Goal: Information Seeking & Learning: Learn about a topic

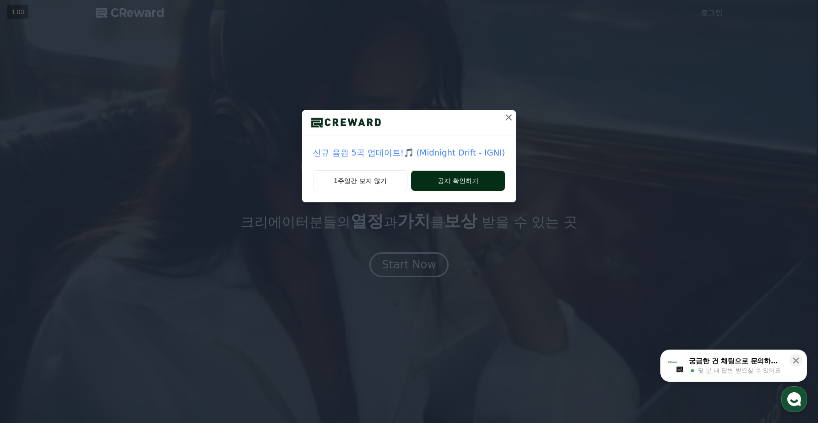
click at [445, 177] on button "공지 확인하기" at bounding box center [458, 181] width 94 height 20
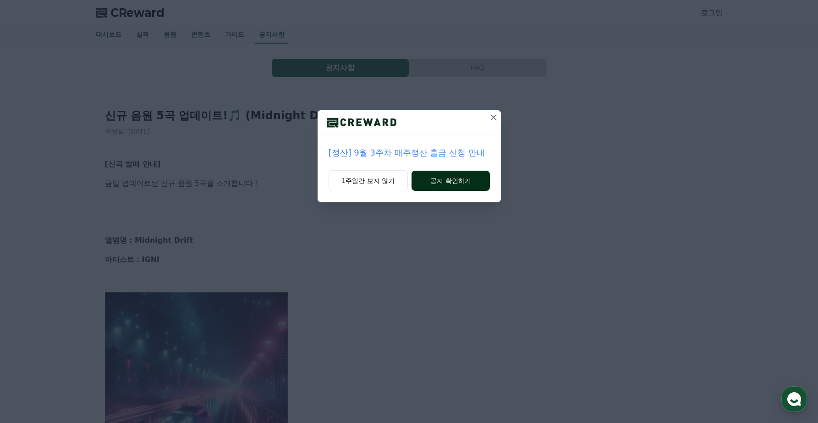
click at [449, 185] on button "공지 확인하기" at bounding box center [451, 181] width 78 height 20
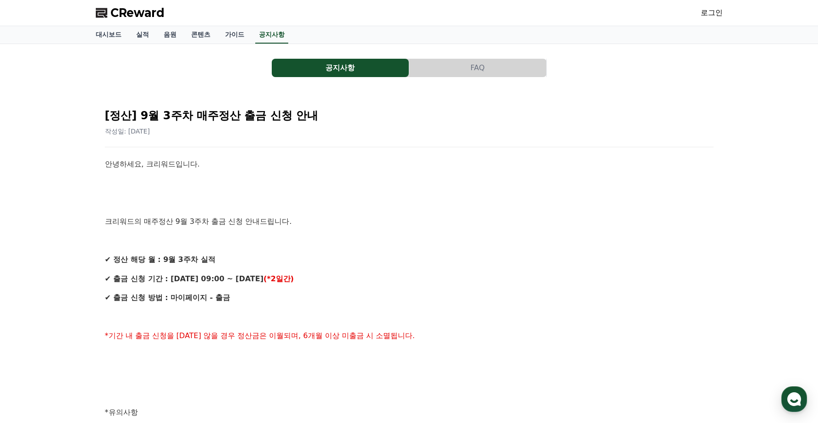
click at [149, 6] on span "CReward" at bounding box center [137, 13] width 54 height 15
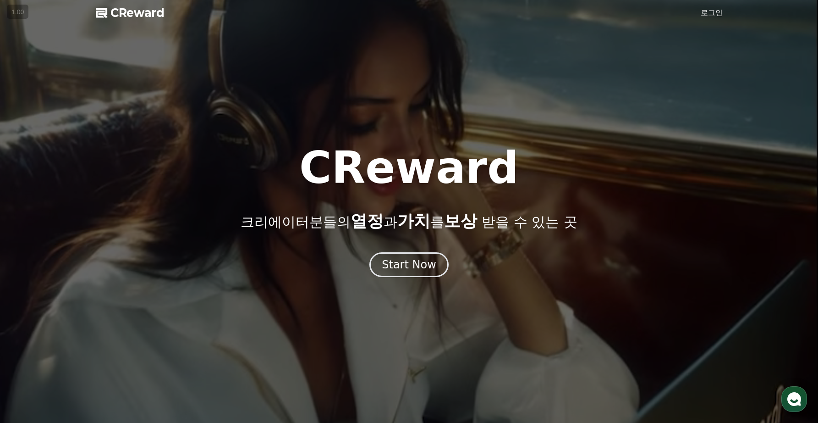
click at [142, 19] on span "CReward" at bounding box center [137, 13] width 54 height 15
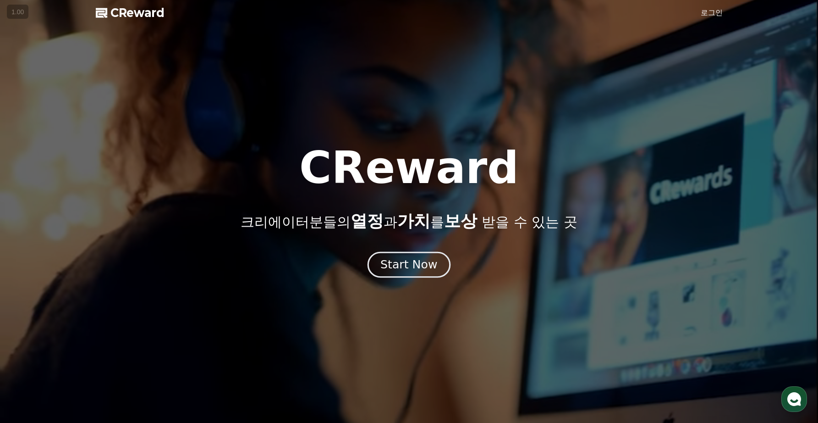
click at [427, 270] on div "Start Now" at bounding box center [408, 265] width 57 height 16
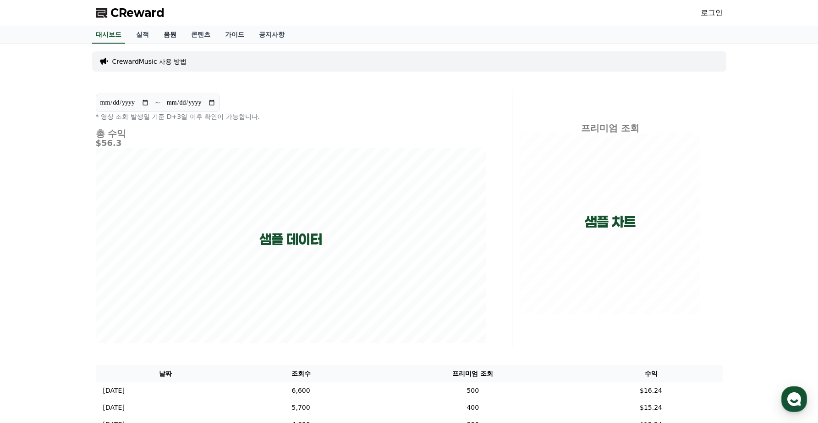
click at [167, 33] on link "음원" at bounding box center [170, 34] width 28 height 17
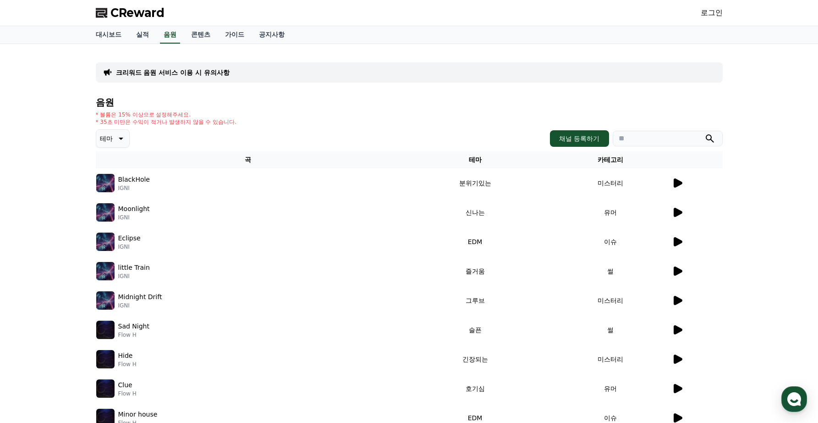
click at [680, 186] on icon at bounding box center [677, 182] width 11 height 11
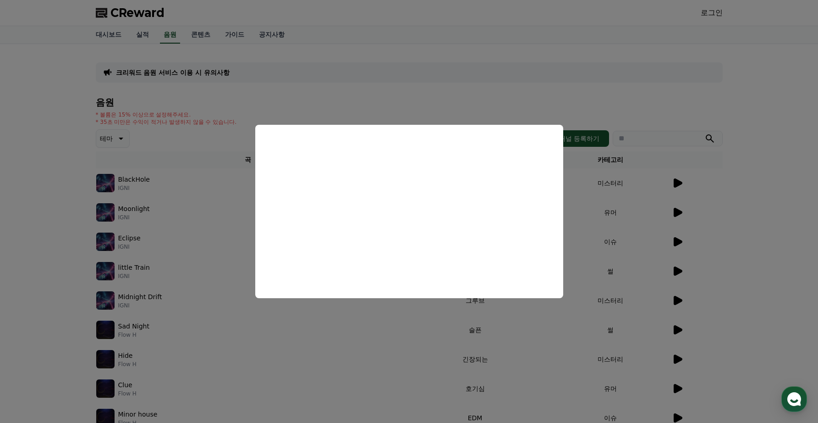
click at [532, 88] on button "close modal" at bounding box center [409, 211] width 818 height 423
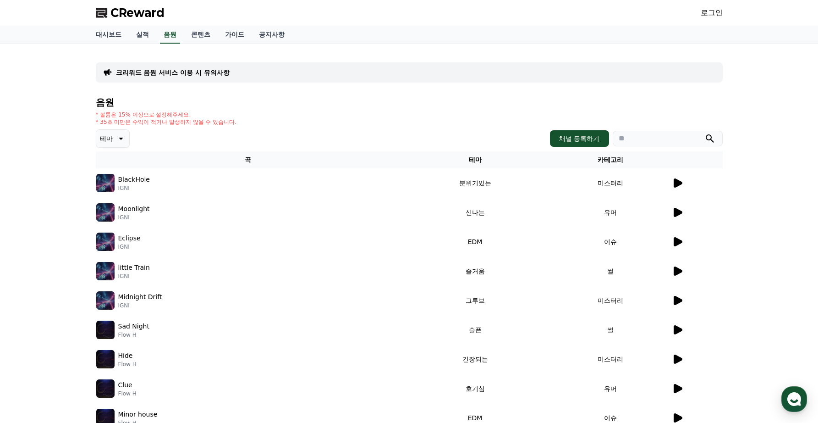
click at [683, 207] on div at bounding box center [697, 212] width 50 height 11
click at [682, 214] on icon at bounding box center [677, 212] width 11 height 11
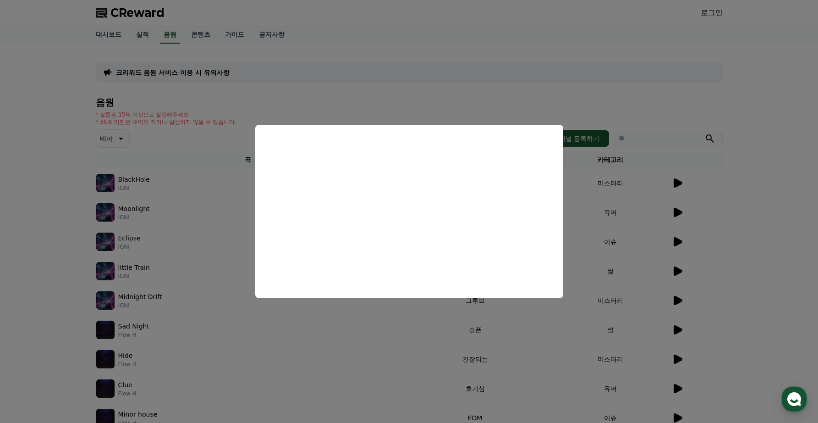
click at [417, 85] on button "close modal" at bounding box center [409, 211] width 818 height 423
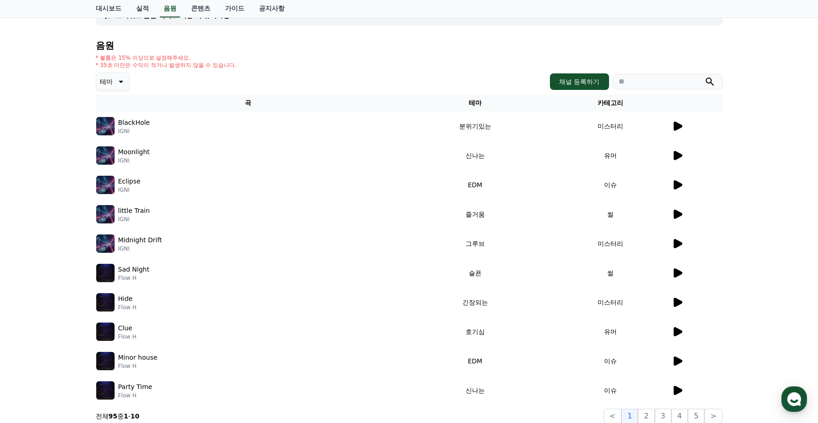
scroll to position [59, 0]
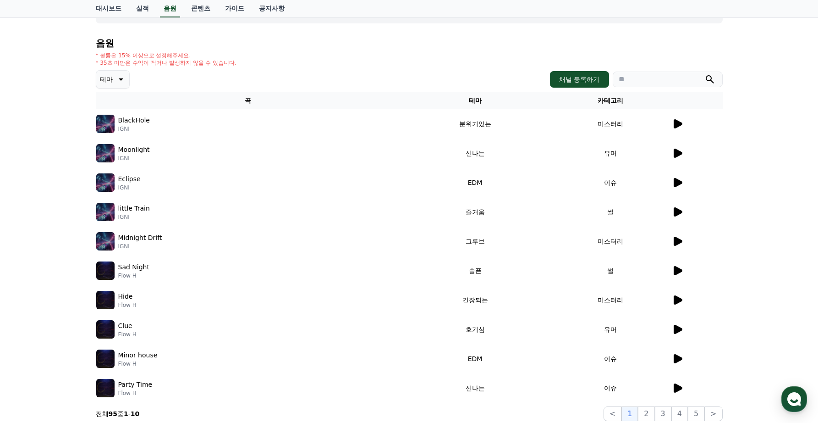
click at [672, 182] on td at bounding box center [697, 182] width 51 height 29
click at [677, 182] on icon at bounding box center [678, 182] width 9 height 9
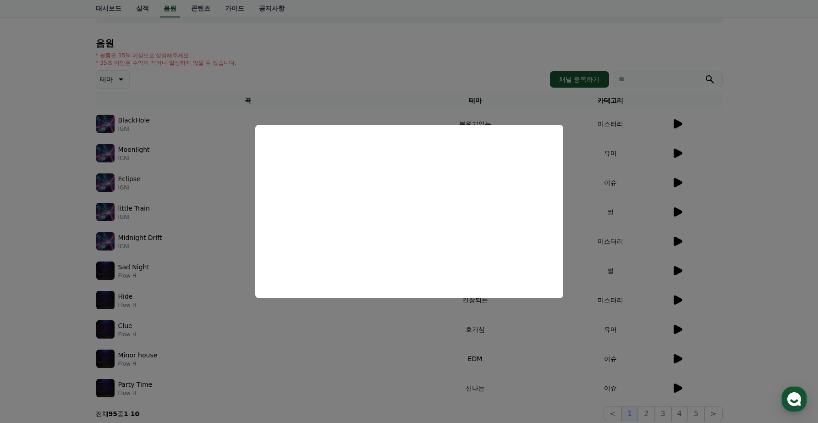
click at [668, 190] on button "close modal" at bounding box center [409, 211] width 818 height 423
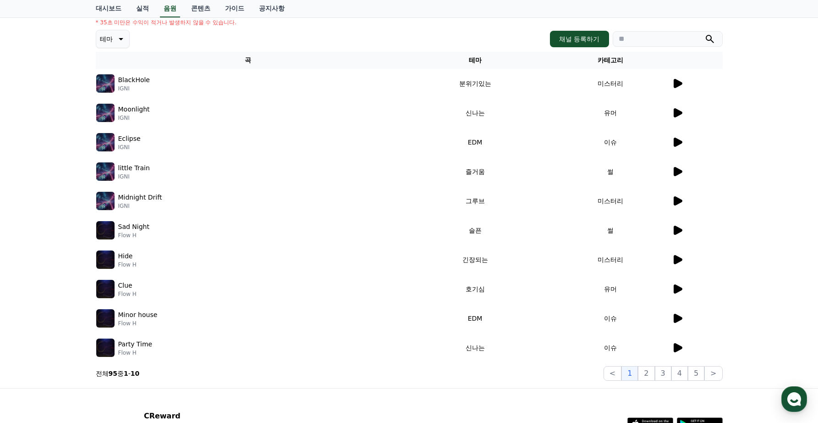
scroll to position [118, 0]
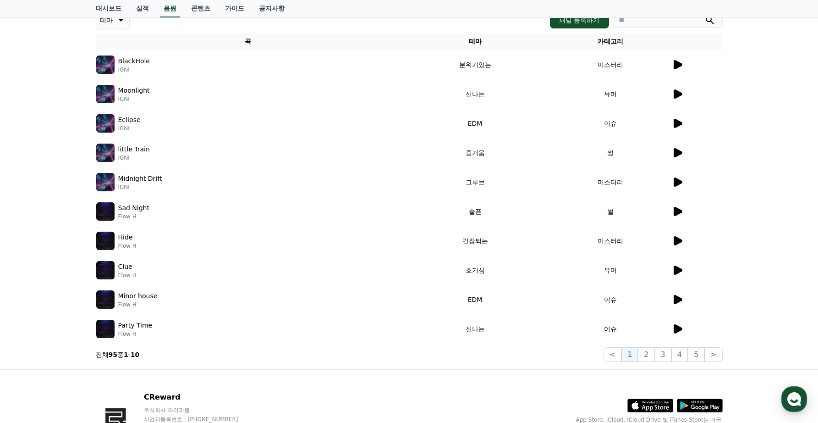
click at [683, 179] on div at bounding box center [697, 181] width 50 height 11
click at [675, 179] on icon at bounding box center [678, 181] width 9 height 9
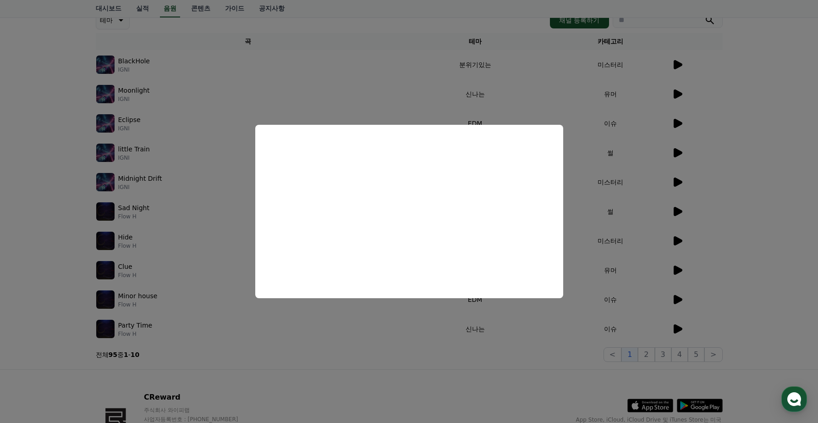
click at [642, 208] on button "close modal" at bounding box center [409, 211] width 818 height 423
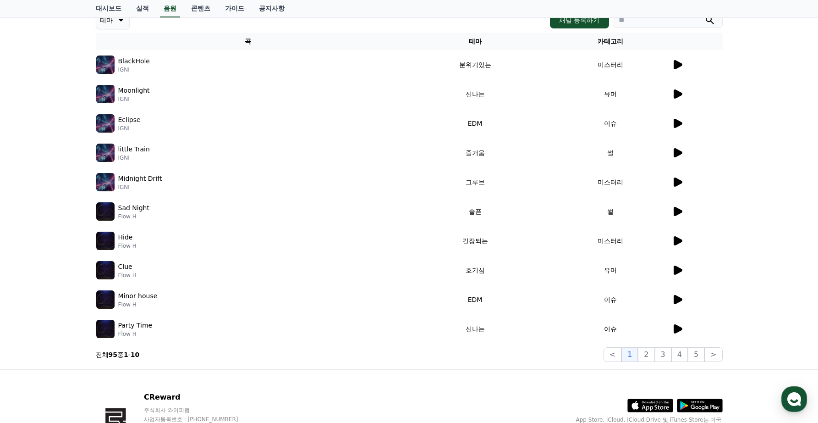
click at [679, 244] on icon at bounding box center [677, 240] width 11 height 11
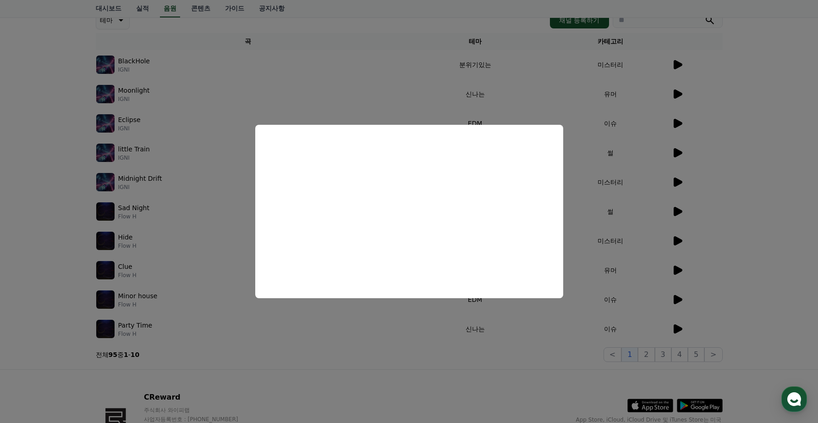
click at [673, 237] on button "close modal" at bounding box center [409, 211] width 818 height 423
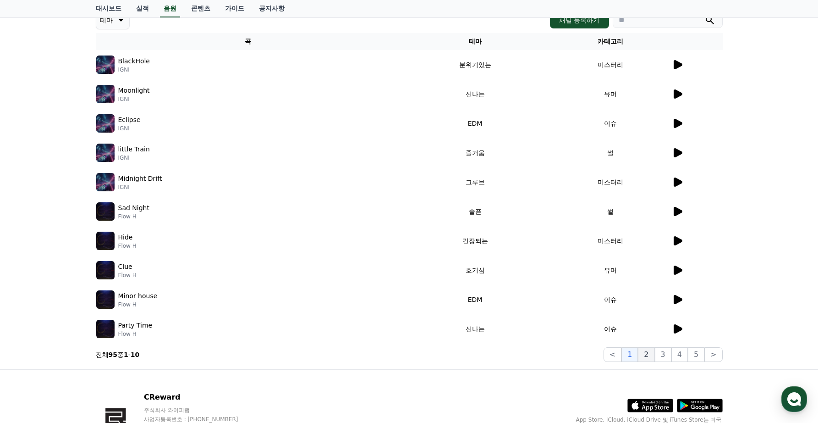
click at [646, 355] on button "2" at bounding box center [646, 354] width 17 height 15
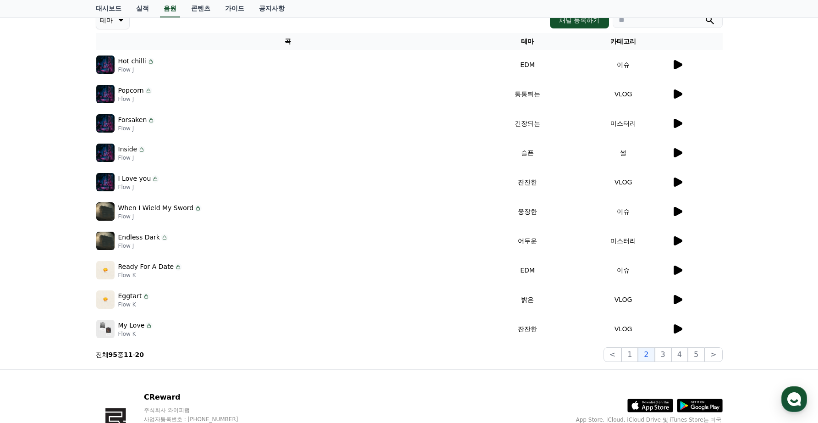
click at [678, 241] on icon at bounding box center [678, 240] width 9 height 9
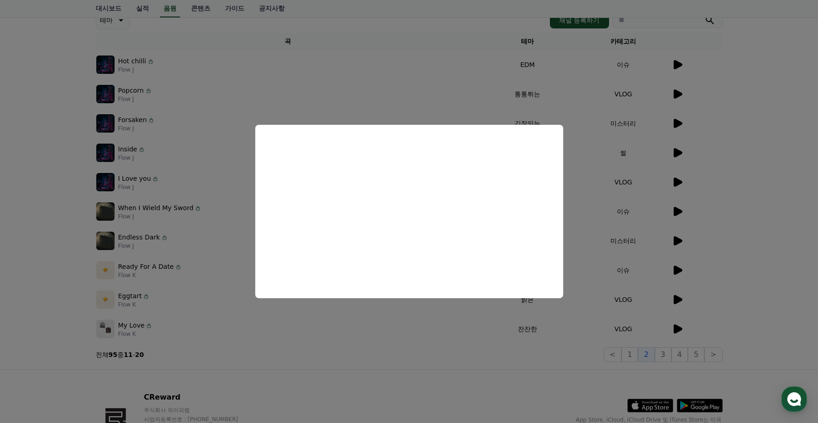
click at [633, 176] on button "close modal" at bounding box center [409, 211] width 818 height 423
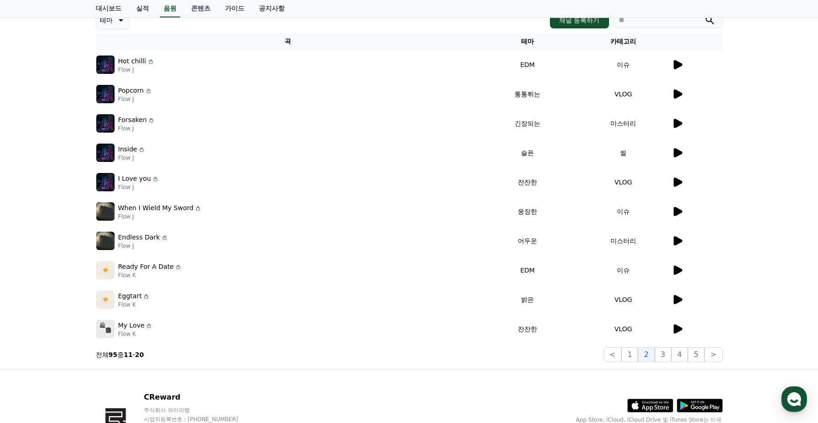
click at [680, 328] on icon at bounding box center [678, 328] width 9 height 9
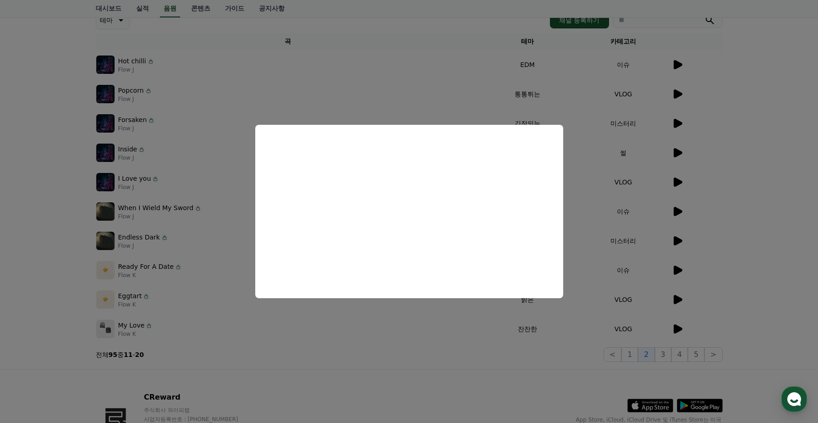
click at [462, 94] on button "close modal" at bounding box center [409, 211] width 818 height 423
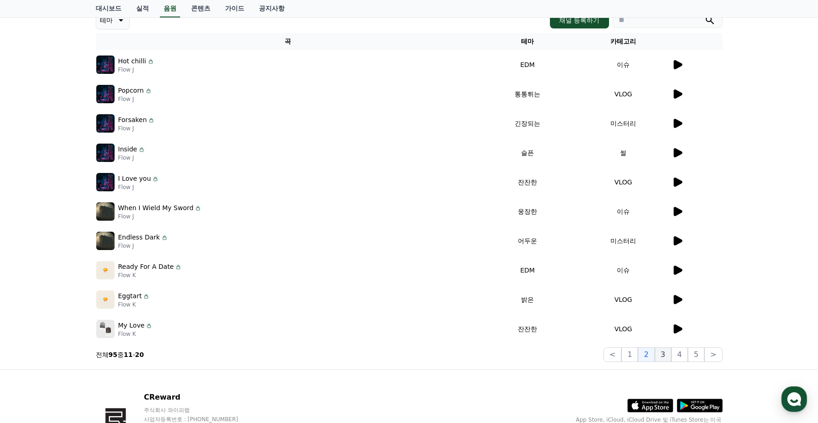
click at [667, 357] on button "3" at bounding box center [663, 354] width 17 height 15
